Goal: Check status: Check status

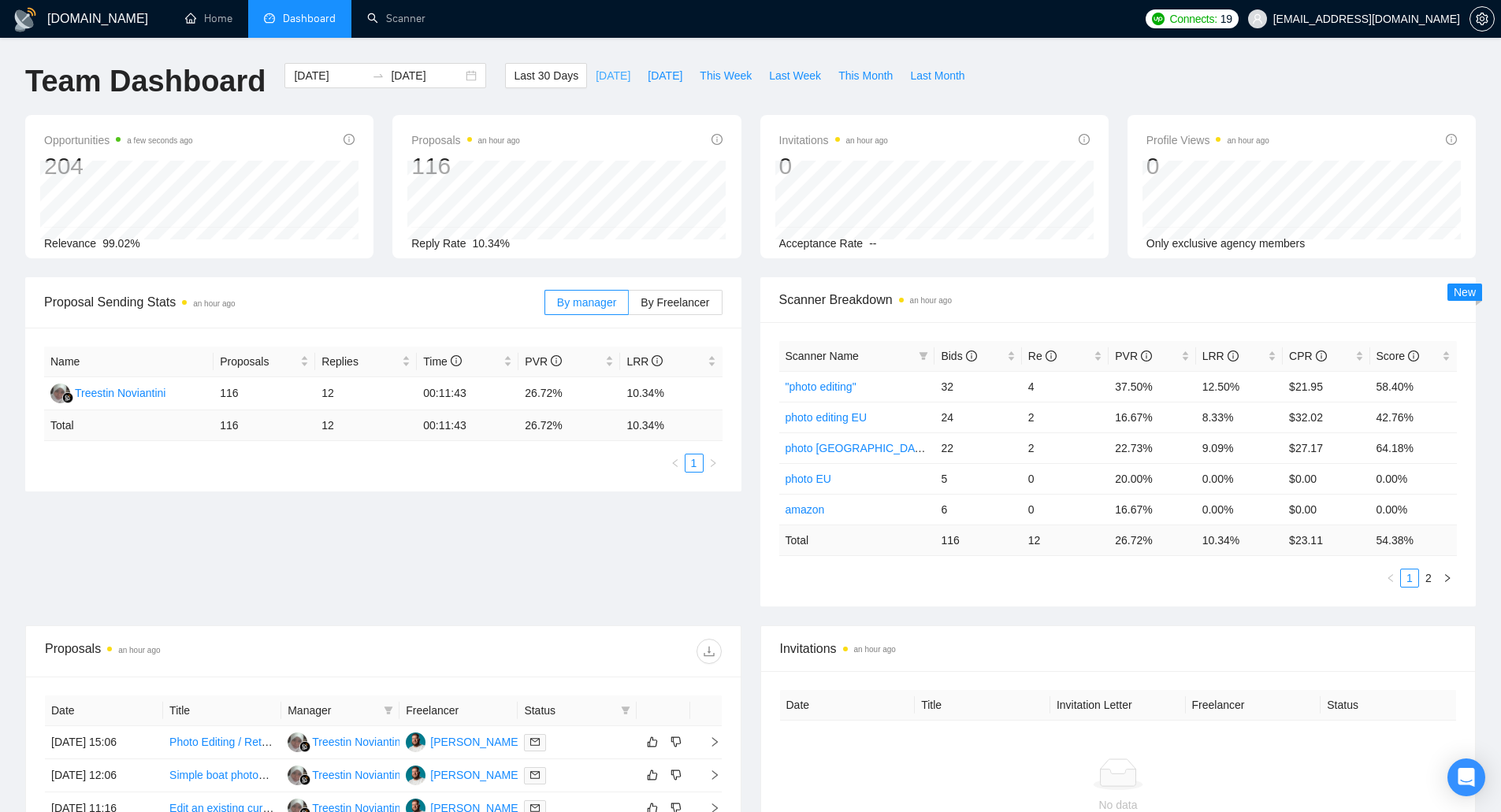
click at [607, 82] on button "[DATE]" at bounding box center [612, 75] width 52 height 25
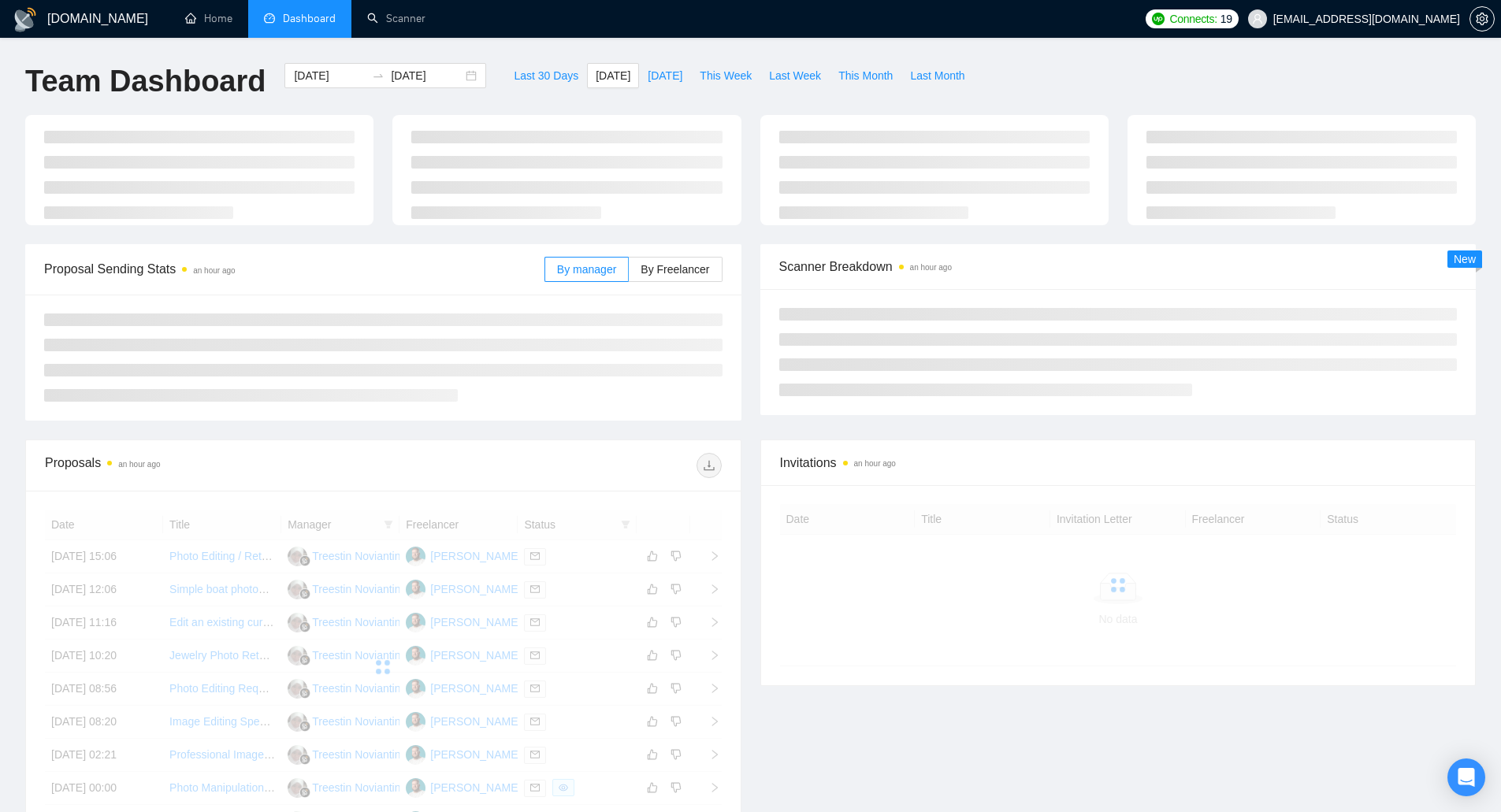
type input "[DATE]"
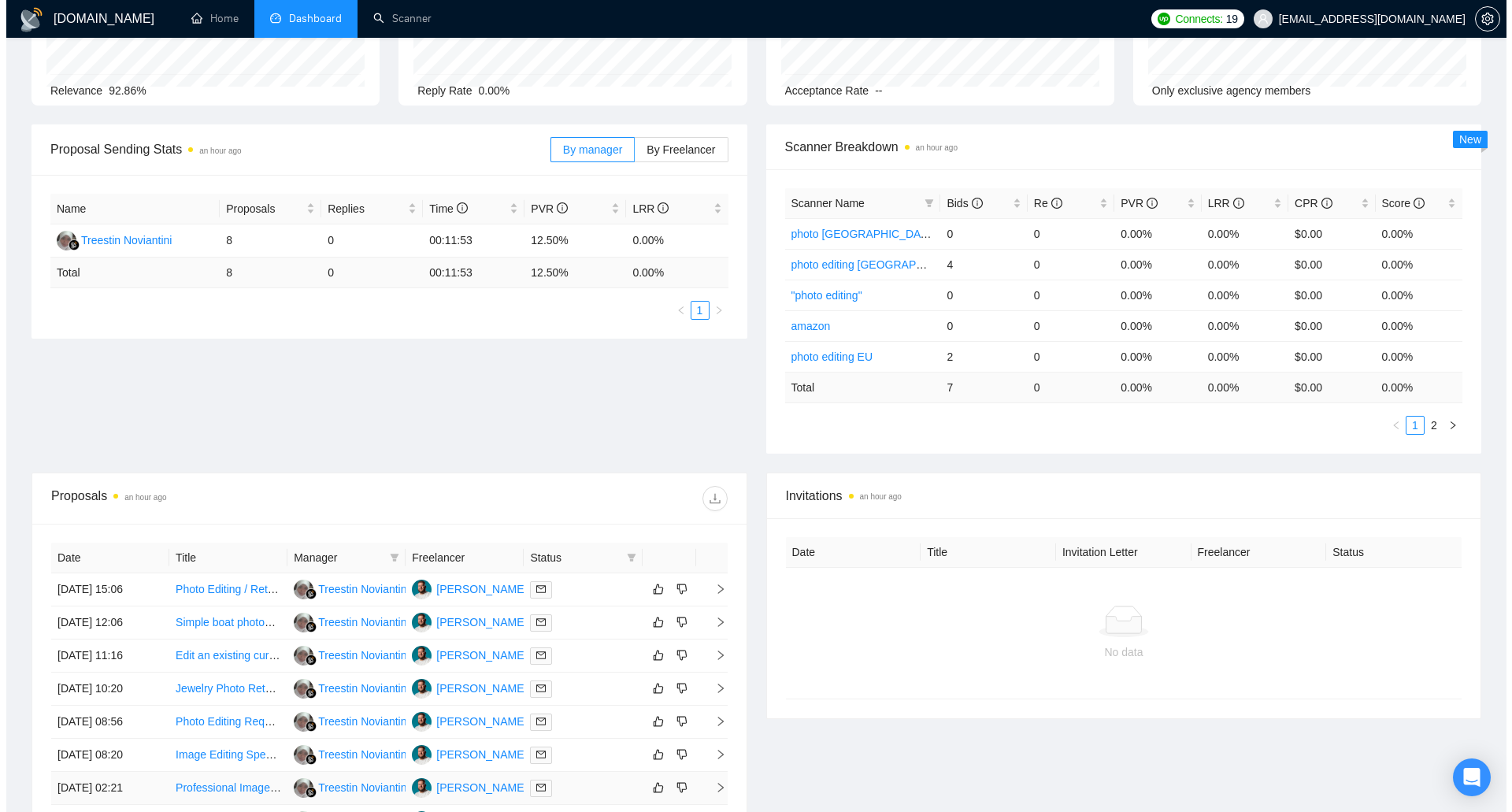
scroll to position [370, 0]
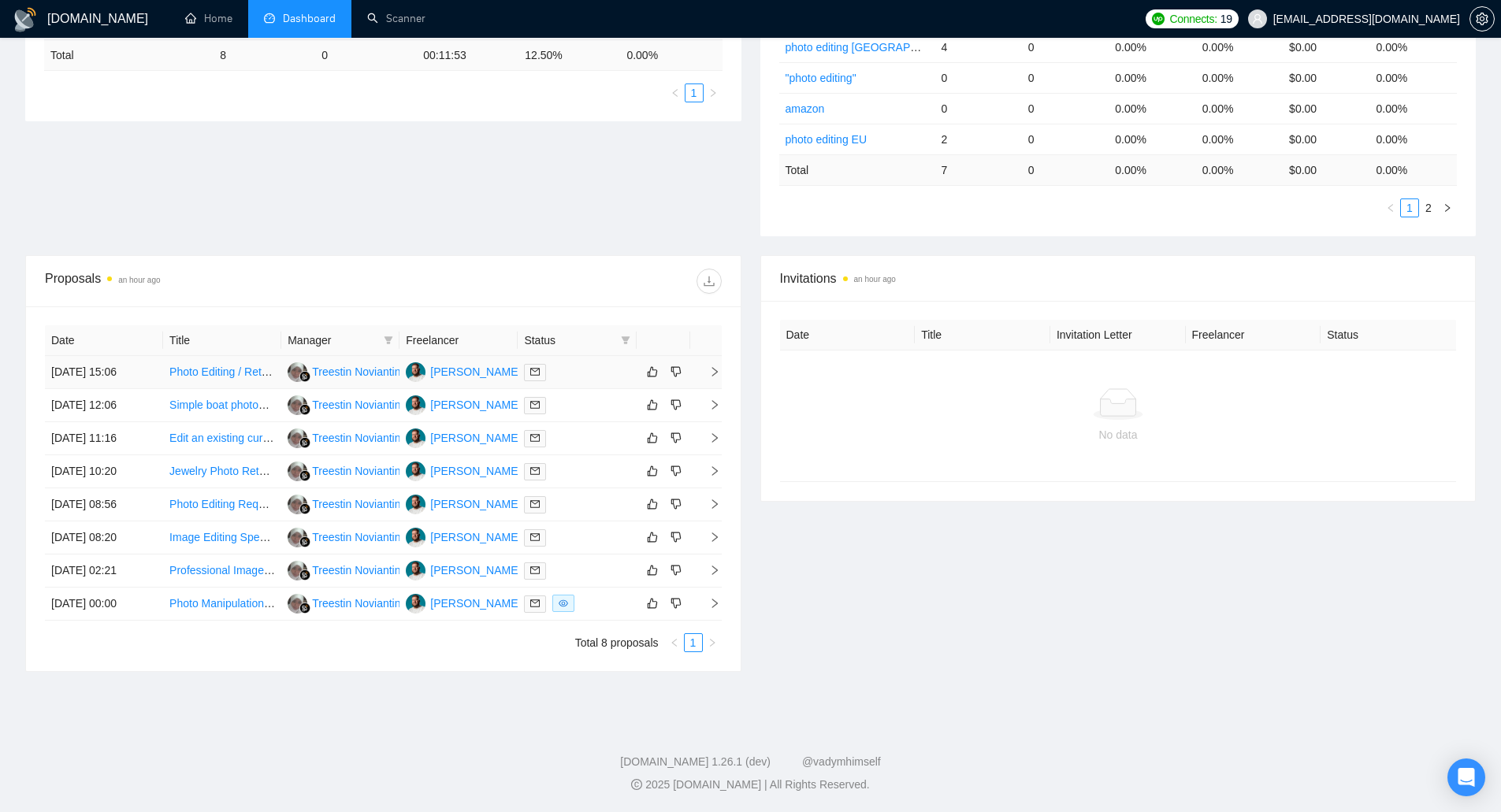
click at [88, 370] on td "[DATE] 15:06" at bounding box center [103, 372] width 118 height 33
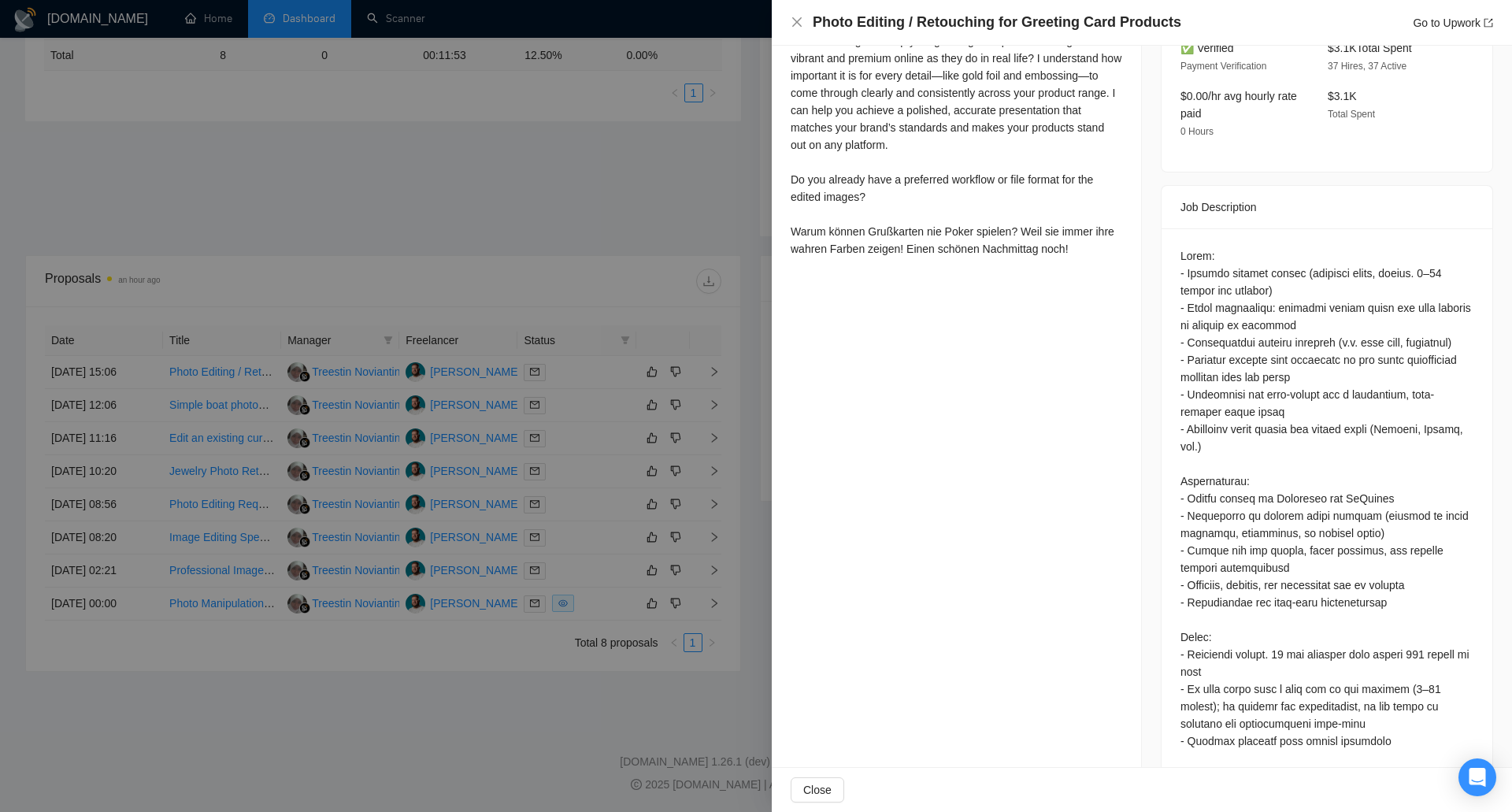
scroll to position [505, 0]
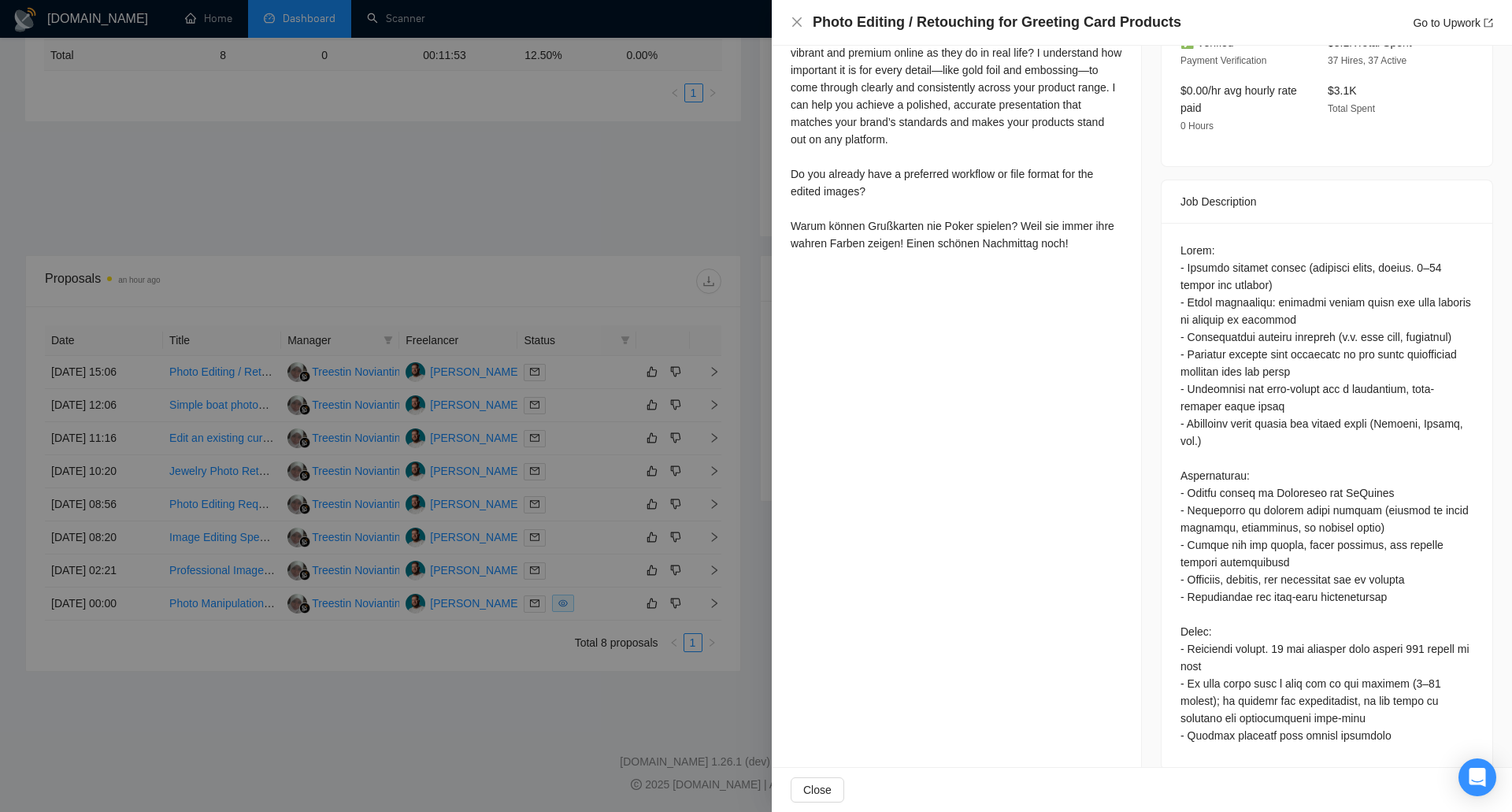
click at [110, 494] on div at bounding box center [756, 406] width 1512 height 812
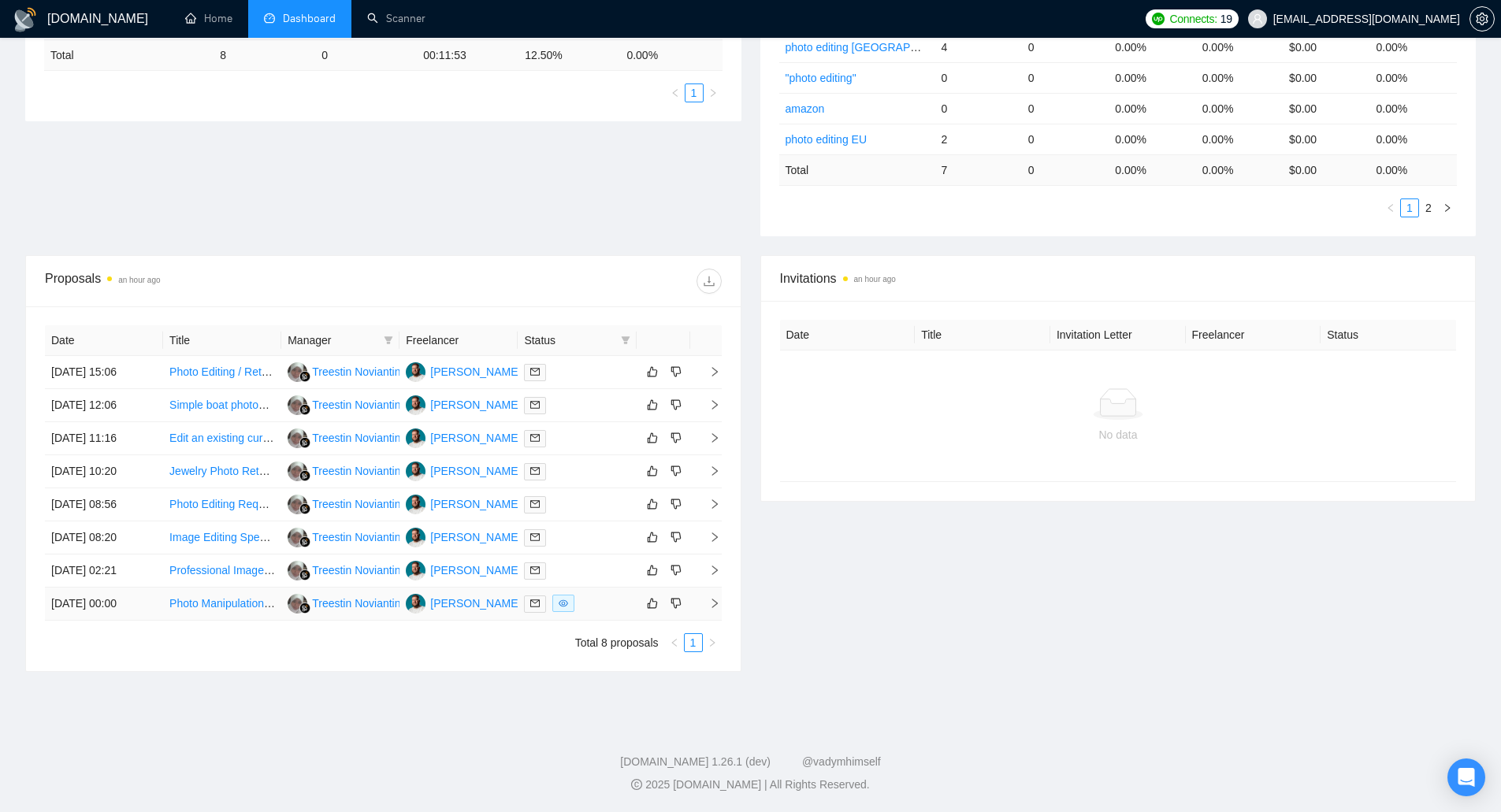
click at [91, 604] on td "[DATE] 00:00" at bounding box center [103, 604] width 118 height 33
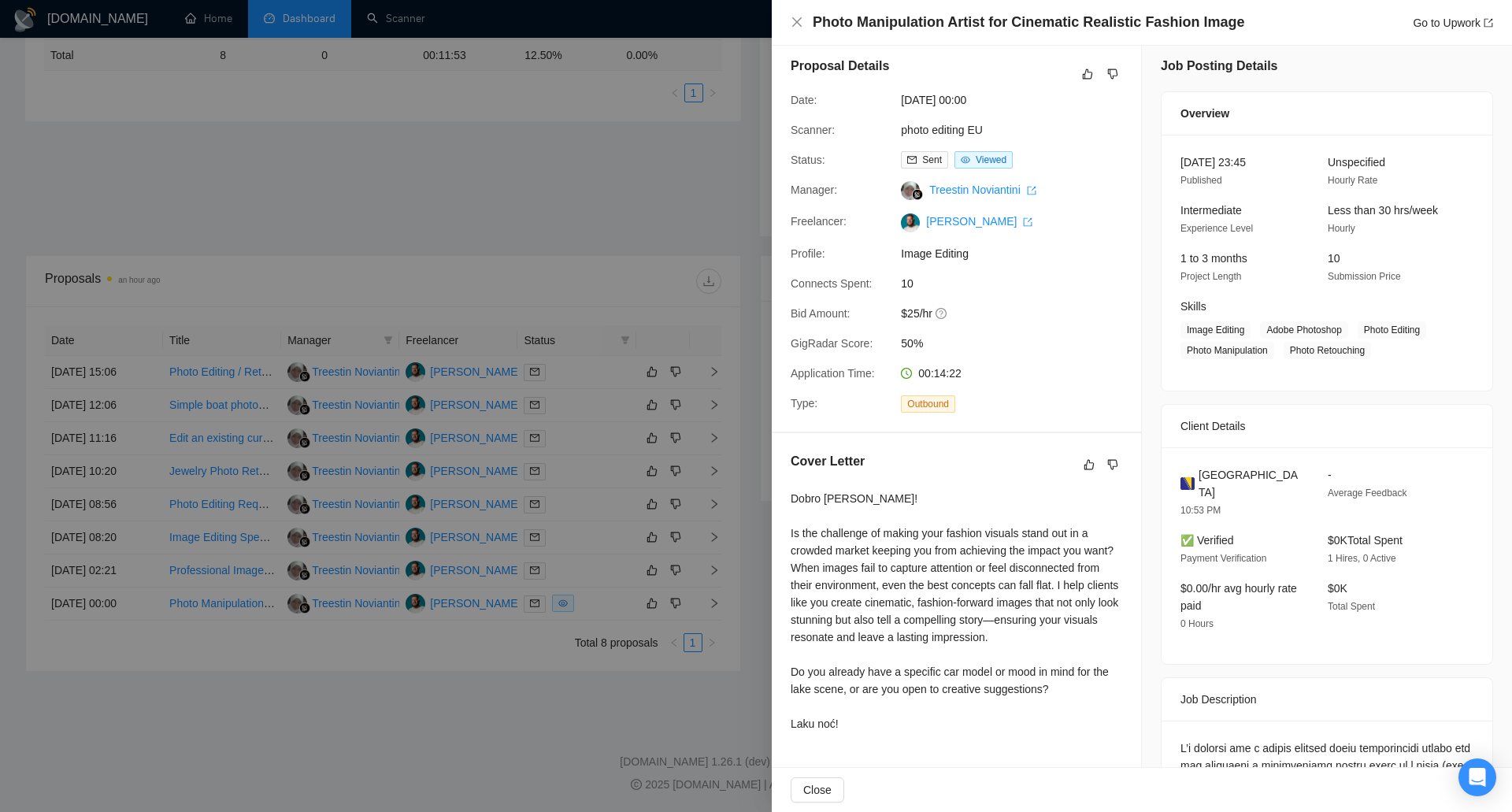
scroll to position [0, 0]
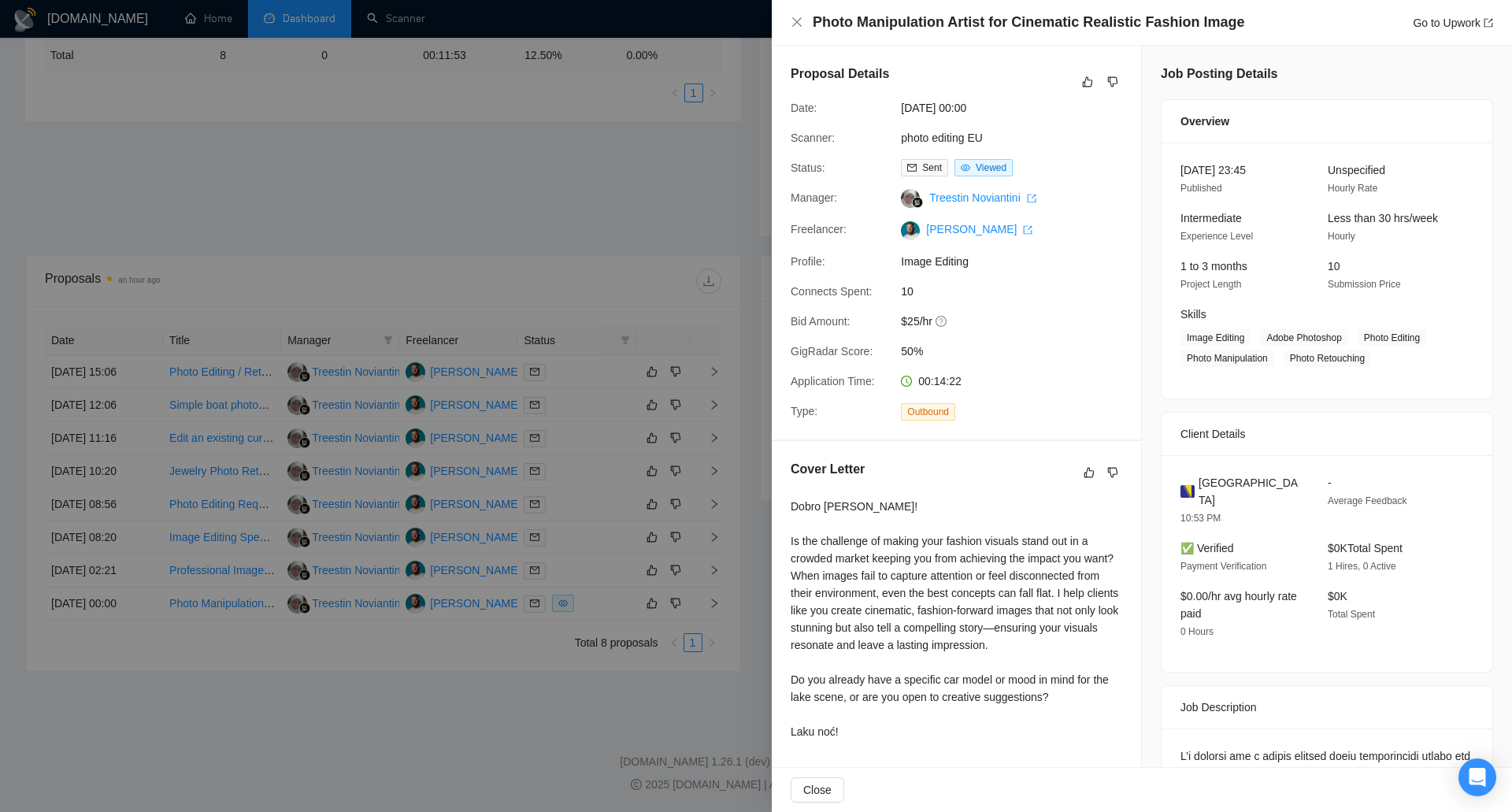
click at [260, 571] on div at bounding box center [756, 406] width 1512 height 812
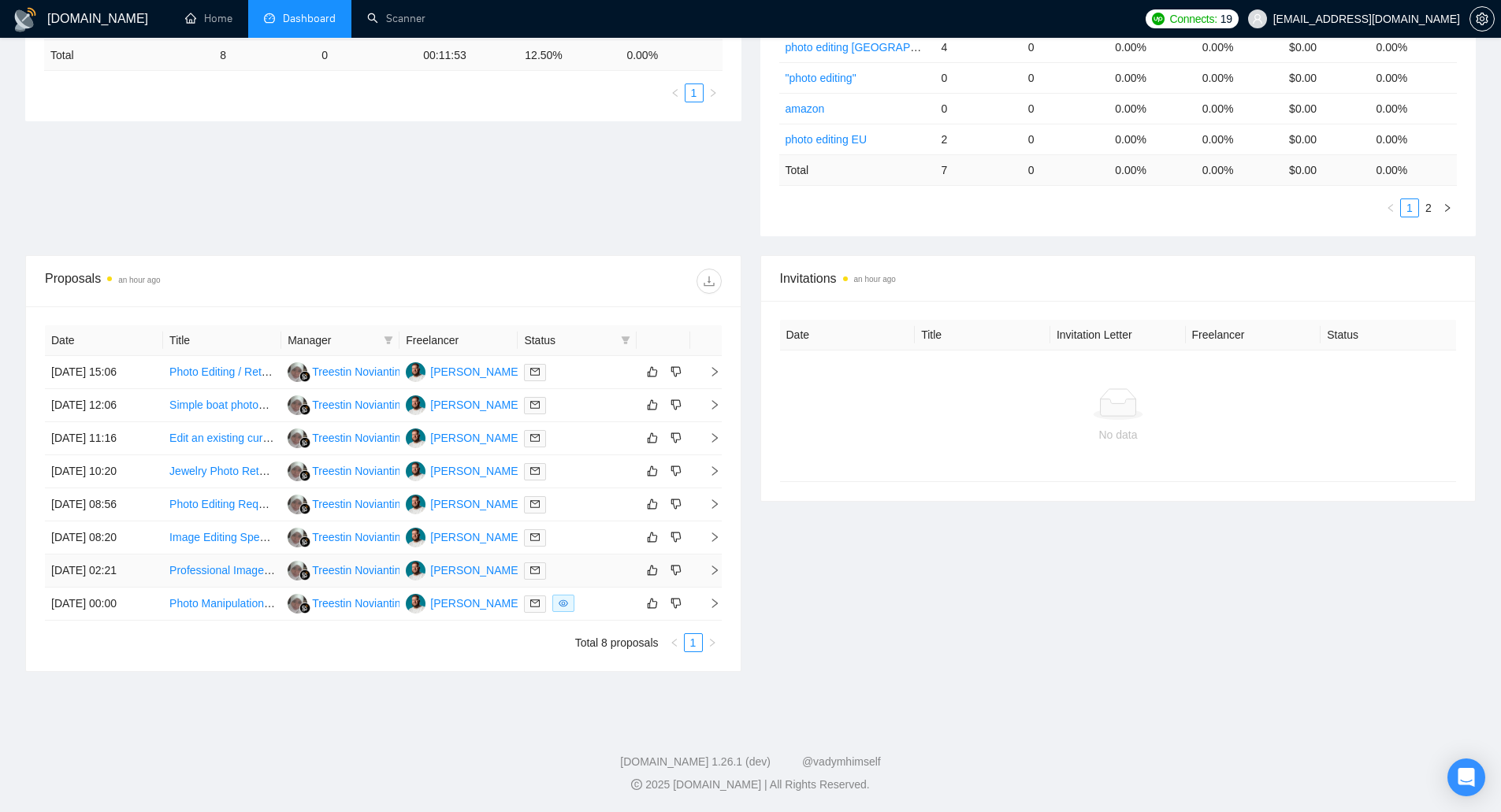
click at [239, 573] on link "Professional Image Enhancement Needed" at bounding box center [273, 570] width 208 height 13
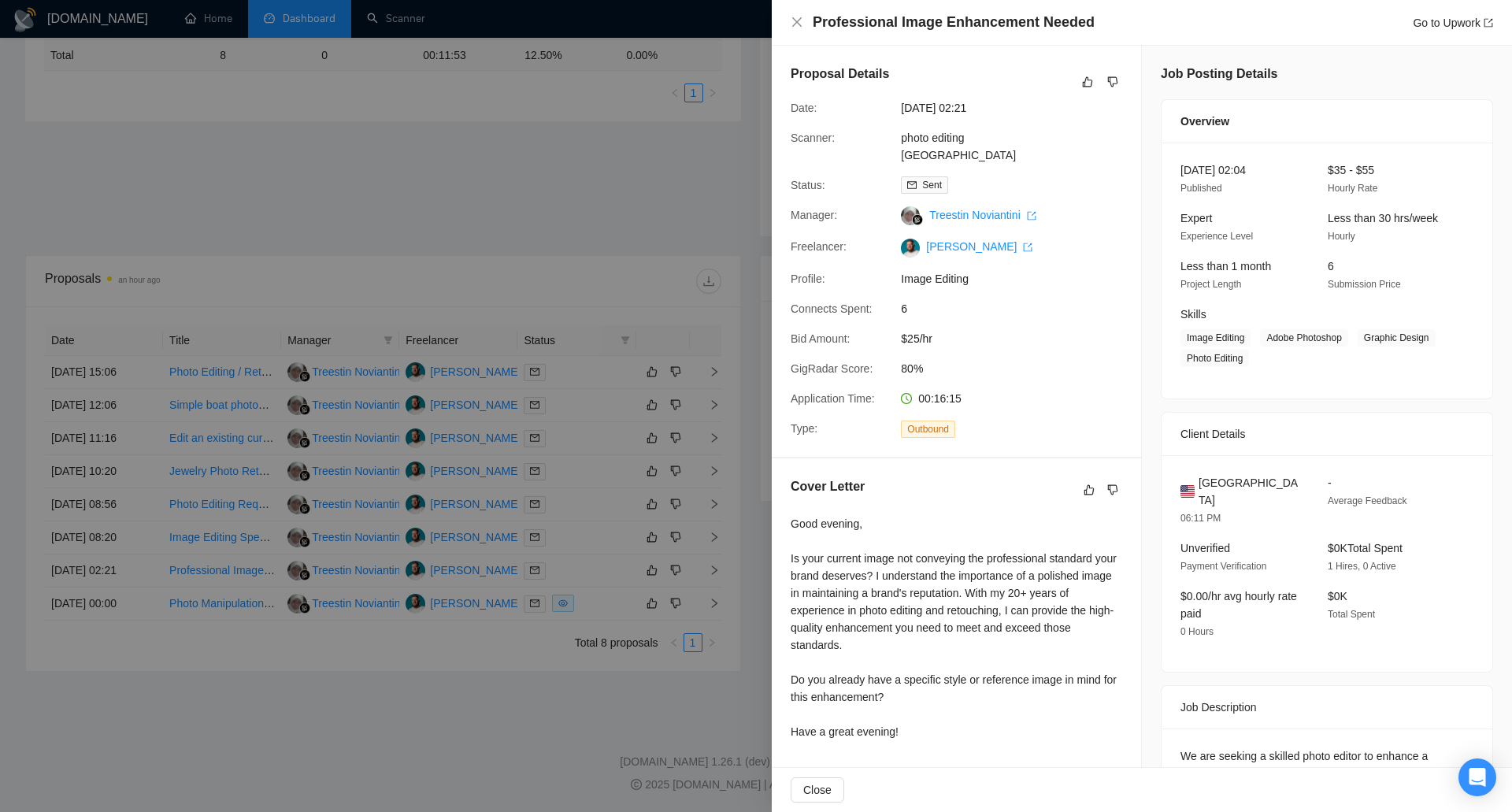
click at [106, 569] on div at bounding box center [756, 406] width 1512 height 812
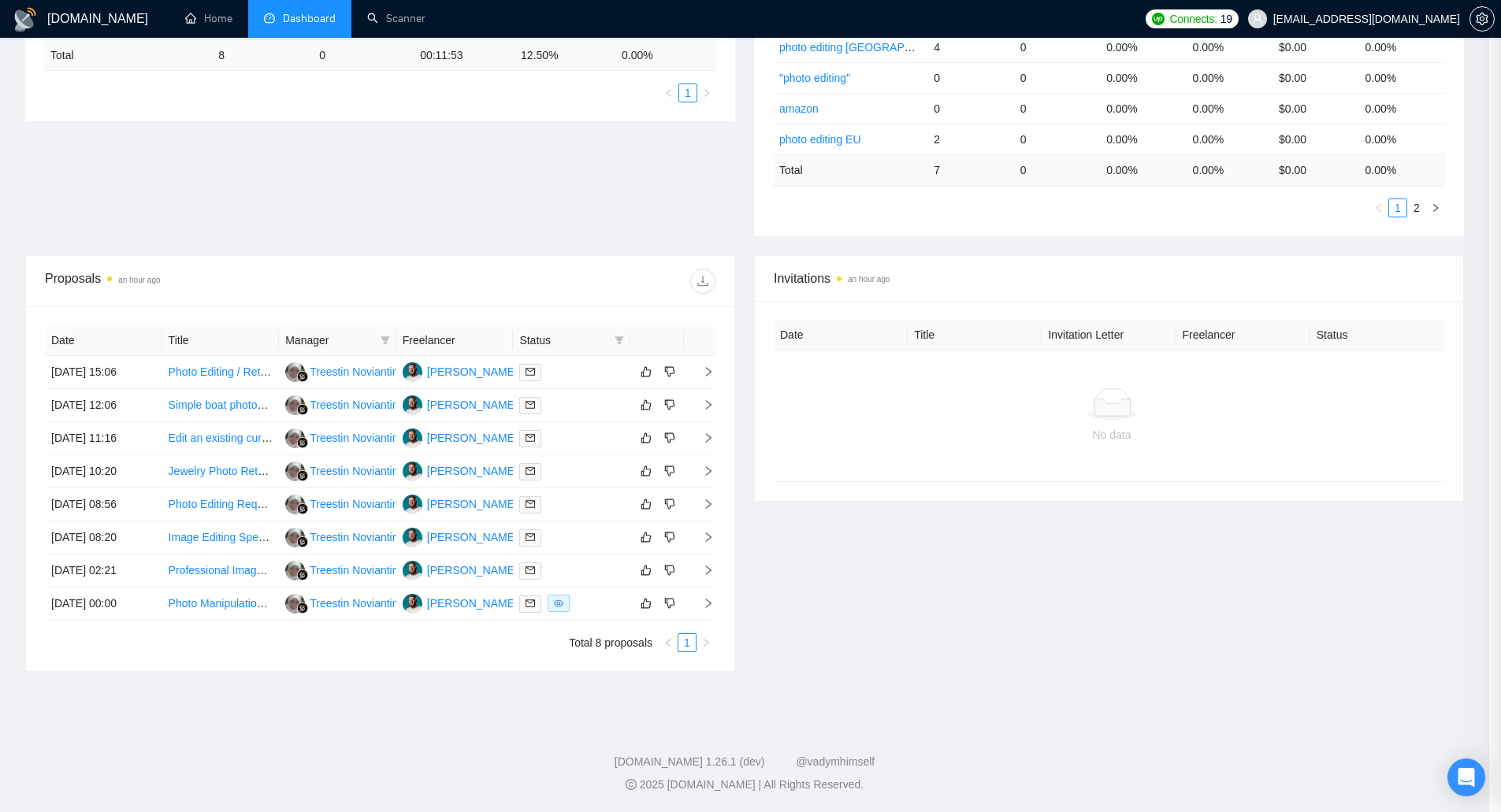
click at [106, 569] on td "[DATE] 02:21" at bounding box center [103, 571] width 117 height 33
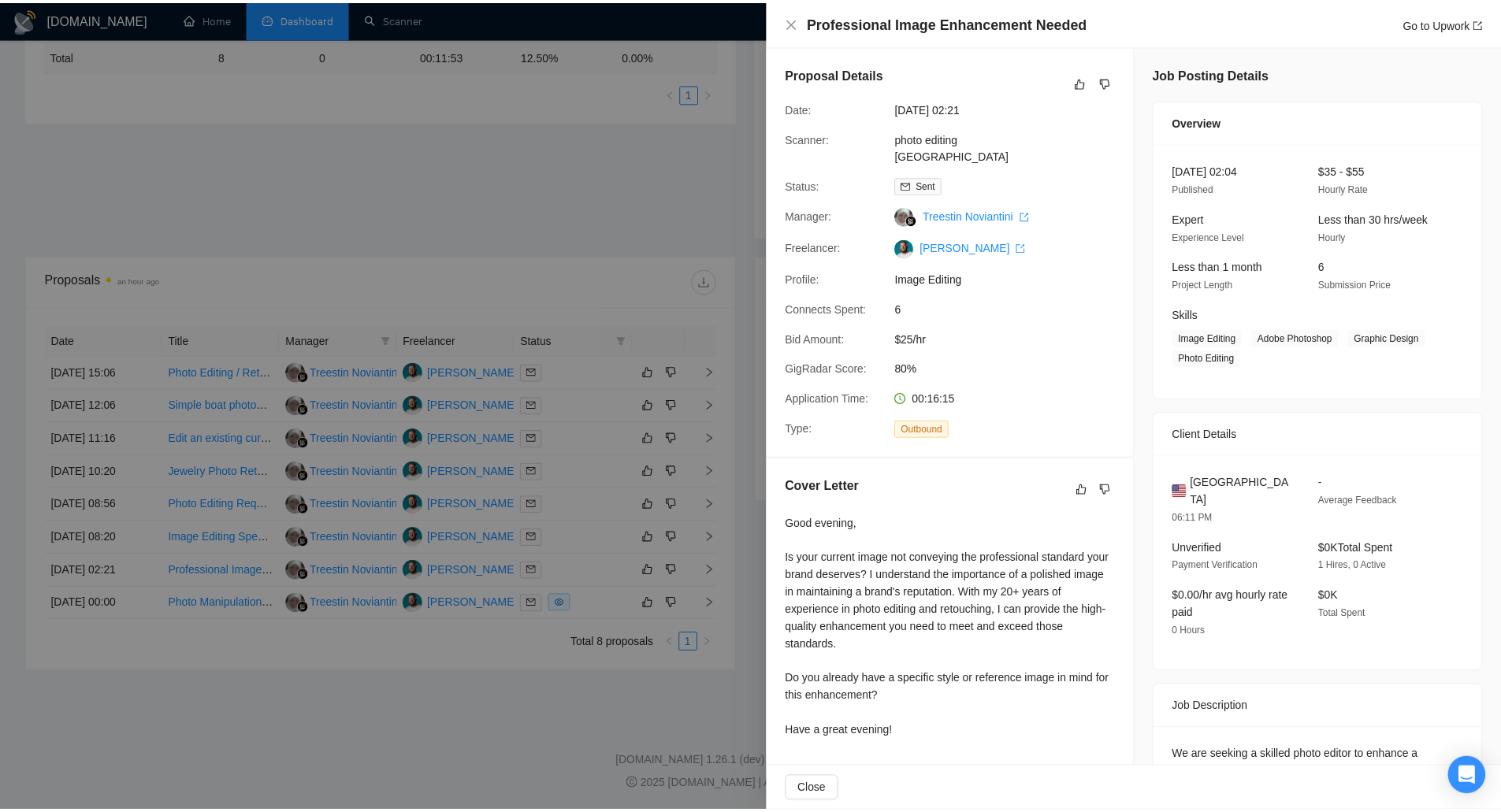
scroll to position [72, 0]
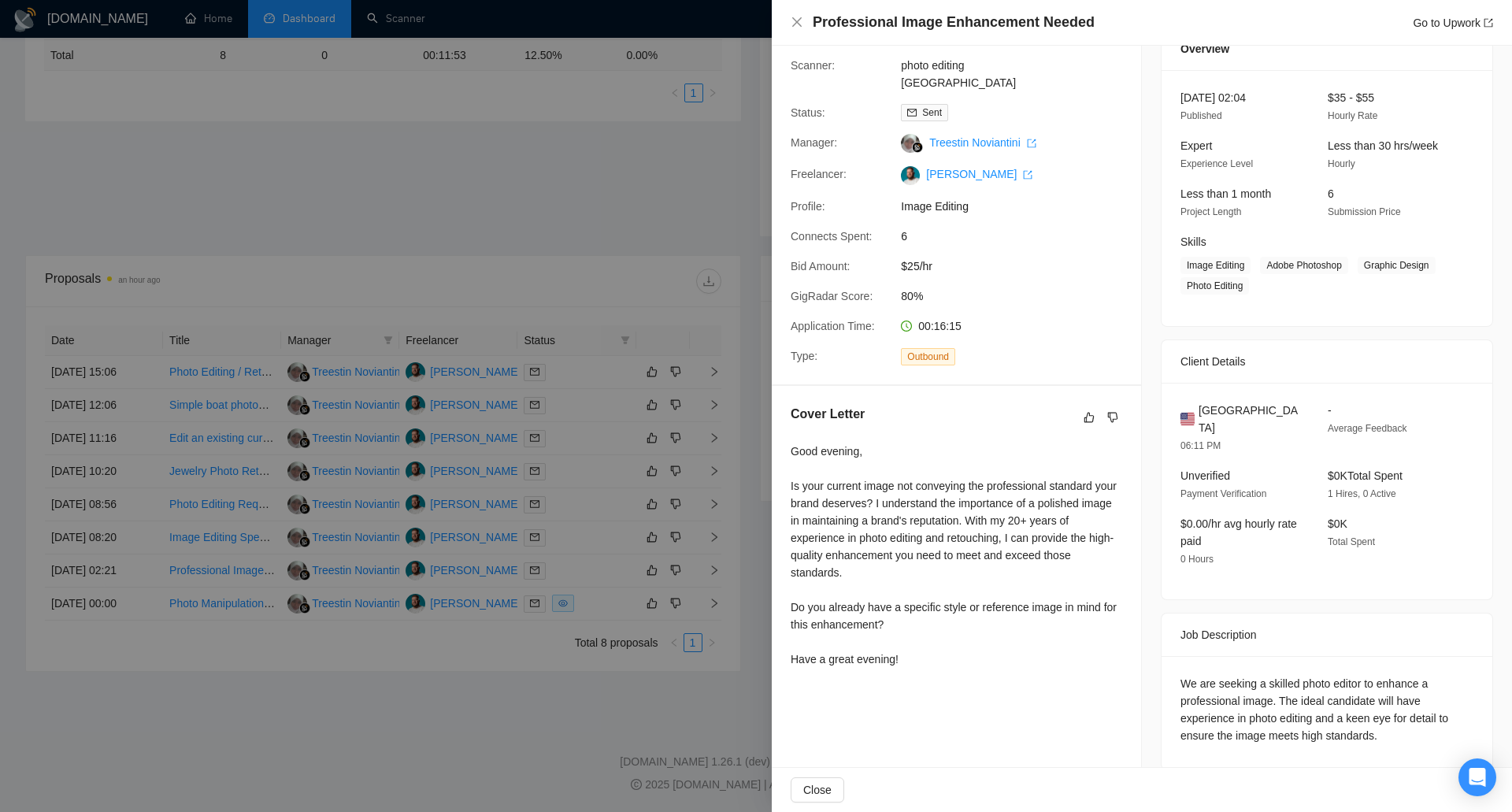
click at [101, 628] on div at bounding box center [756, 406] width 1512 height 812
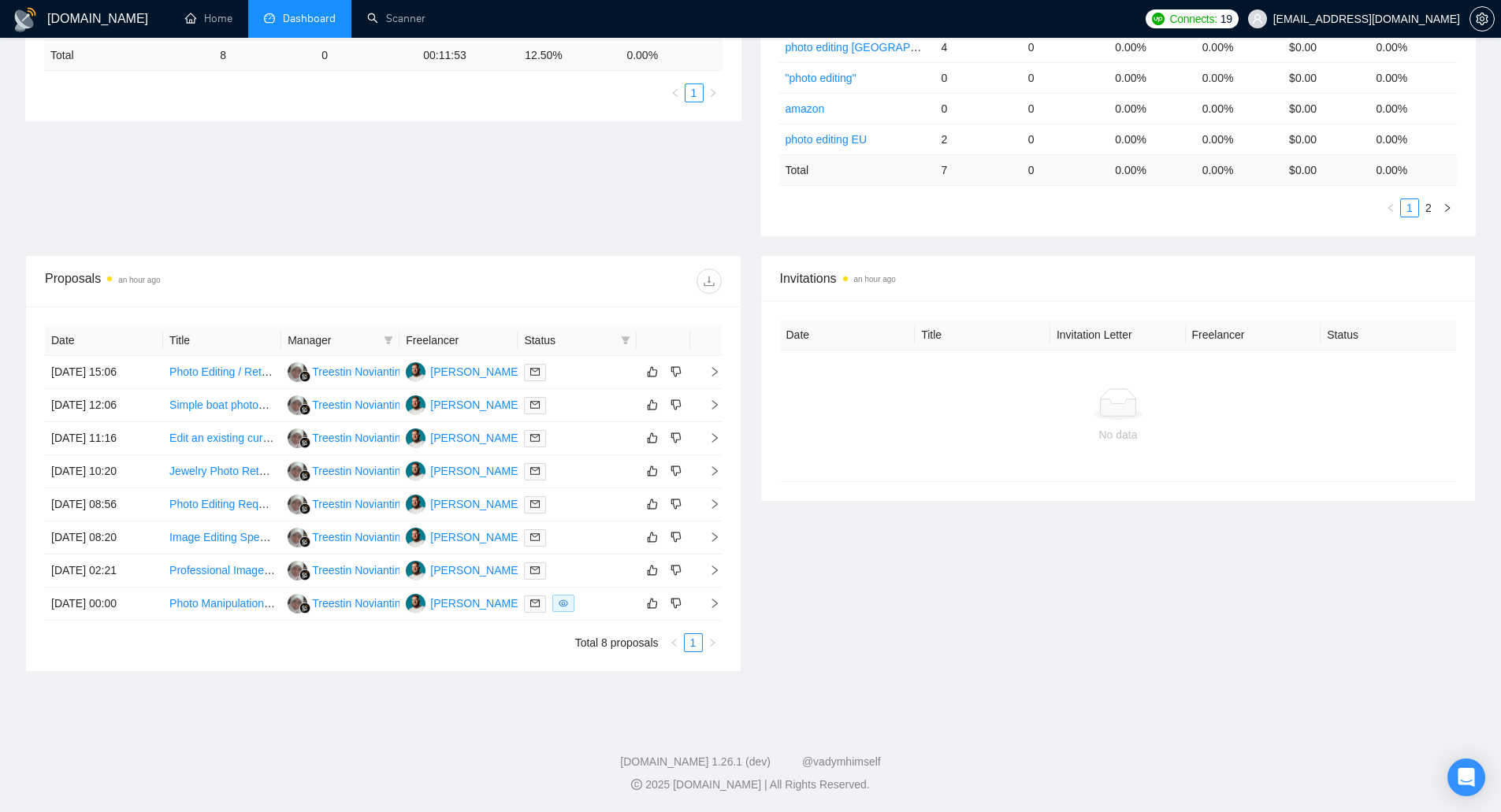
click at [406, 724] on footer "[DOMAIN_NAME] 1.26.1 (dev) @vadymhimself 2025 [DOMAIN_NAME] | All Rights Reserv…" at bounding box center [750, 765] width 1501 height 96
click at [1206, 524] on div "Invitations 2 hours ago Date Title Invitation Letter Freelancer Status No data" at bounding box center [1118, 463] width 735 height 417
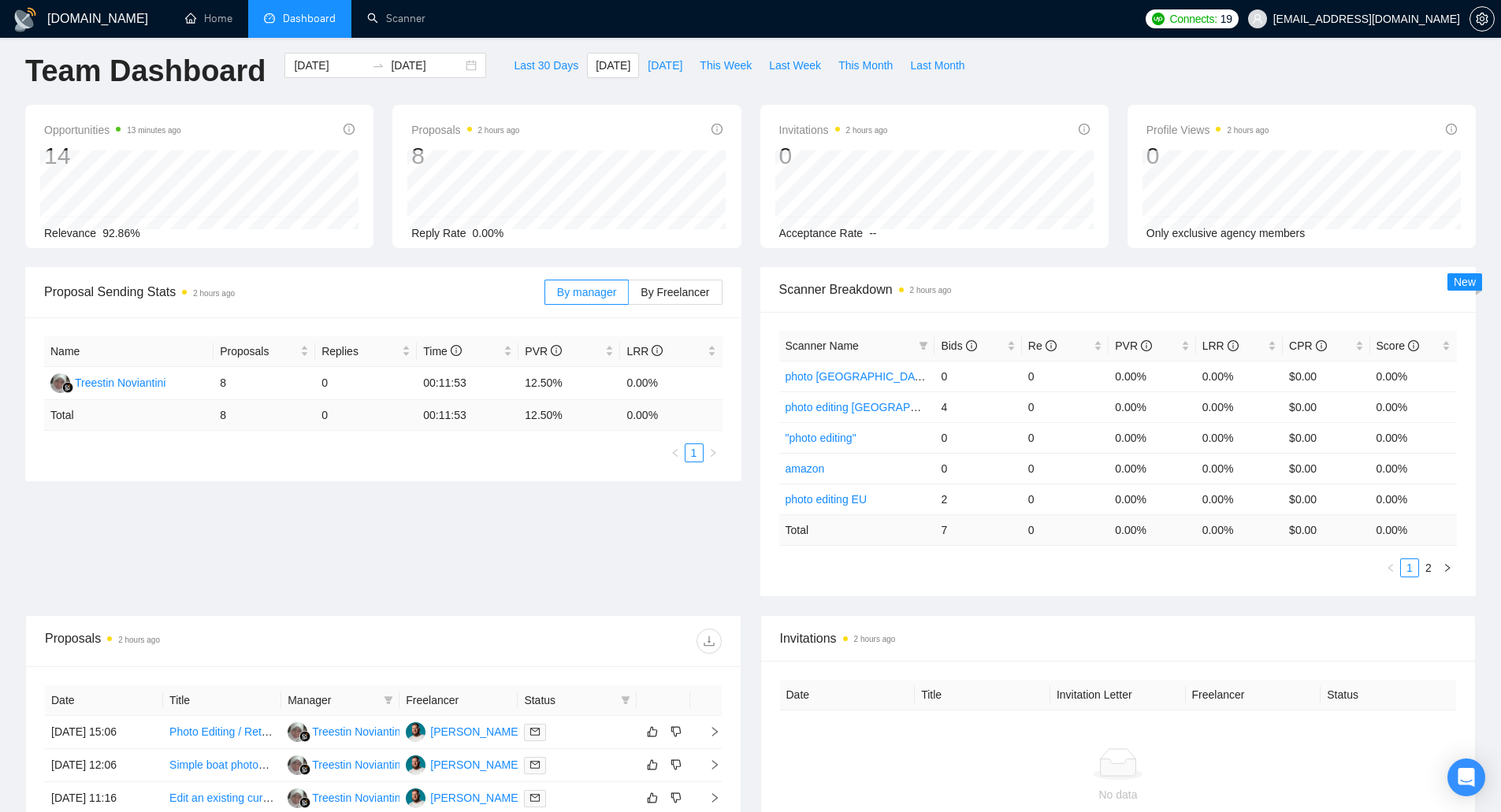
scroll to position [0, 0]
